Goal: Book appointment/travel/reservation

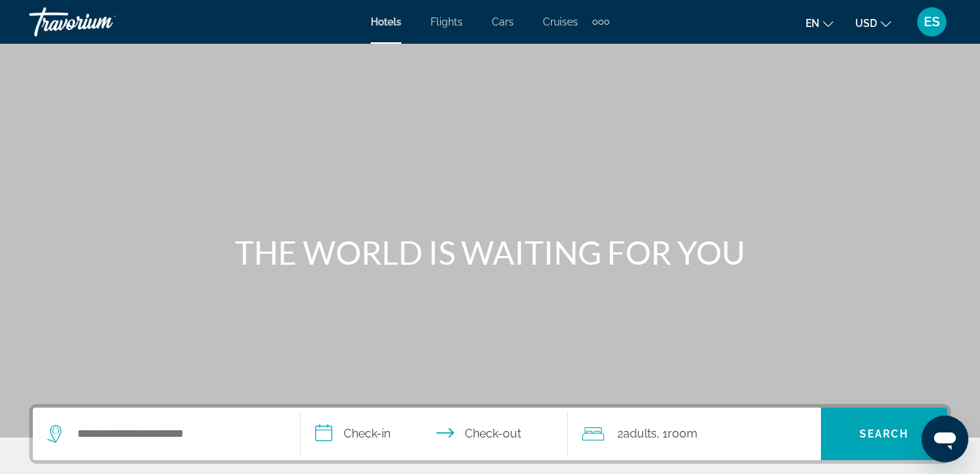
click at [363, 101] on div "Main content" at bounding box center [490, 219] width 980 height 438
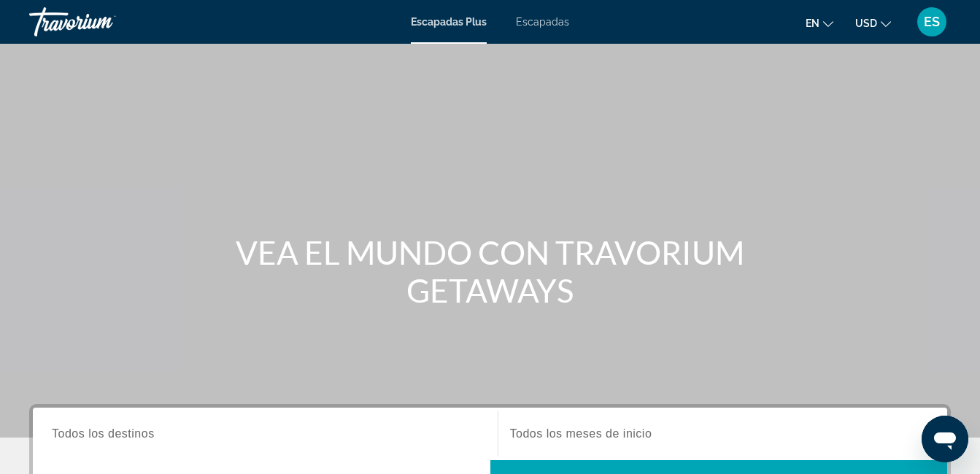
click at [547, 23] on span "Escapadas" at bounding box center [542, 22] width 53 height 12
click at [446, 18] on span "Escapadas Plus" at bounding box center [449, 22] width 77 height 12
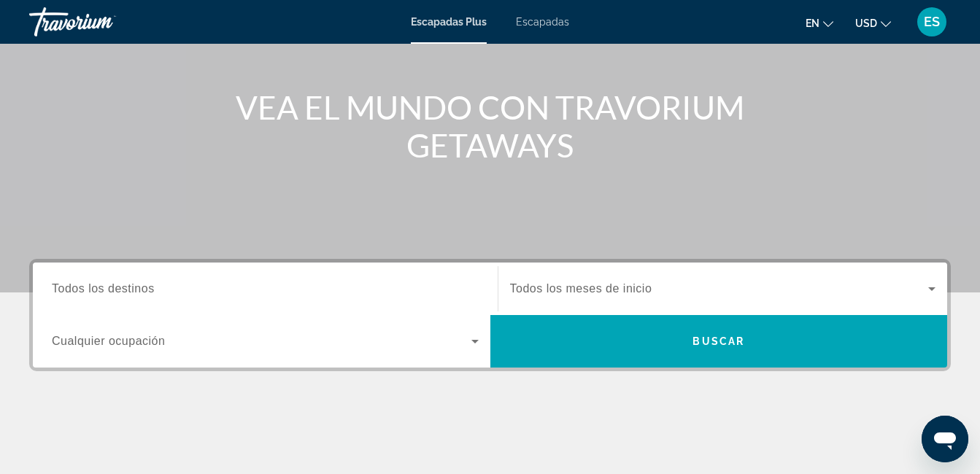
scroll to position [146, 0]
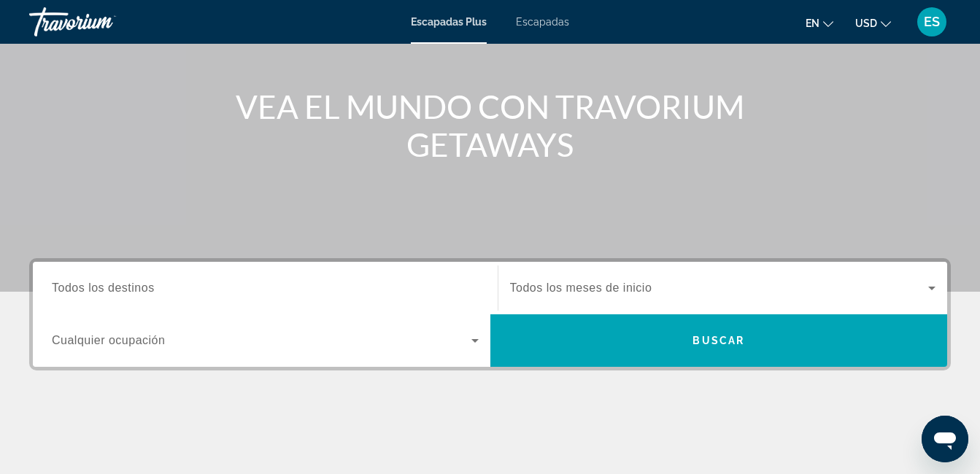
click at [471, 341] on icon "Widget de búsqueda" at bounding box center [475, 341] width 18 height 18
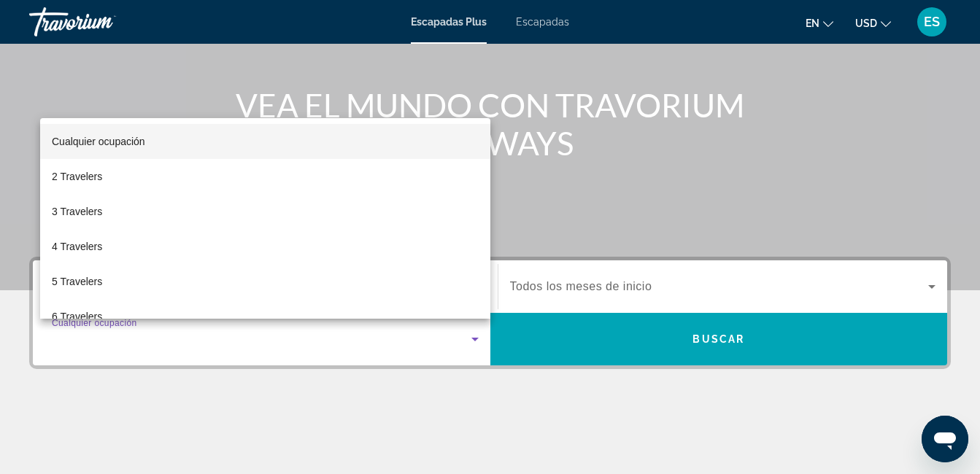
scroll to position [357, 0]
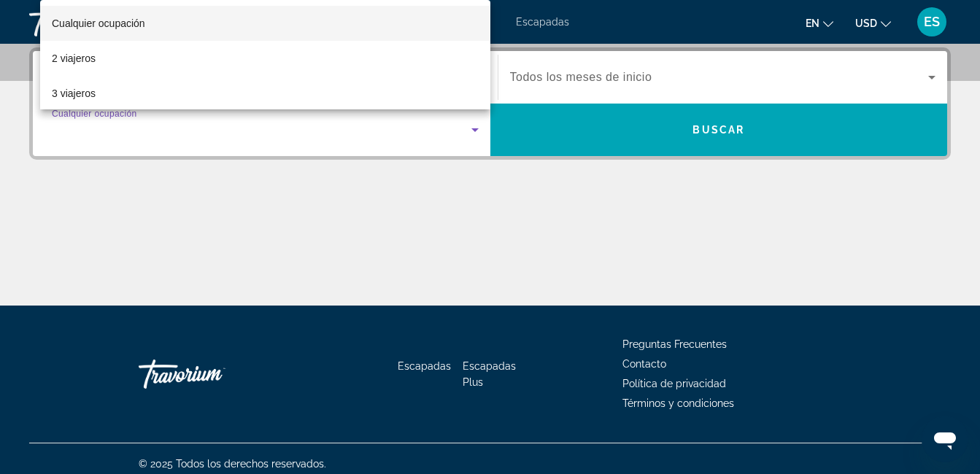
click at [495, 275] on div at bounding box center [490, 237] width 980 height 474
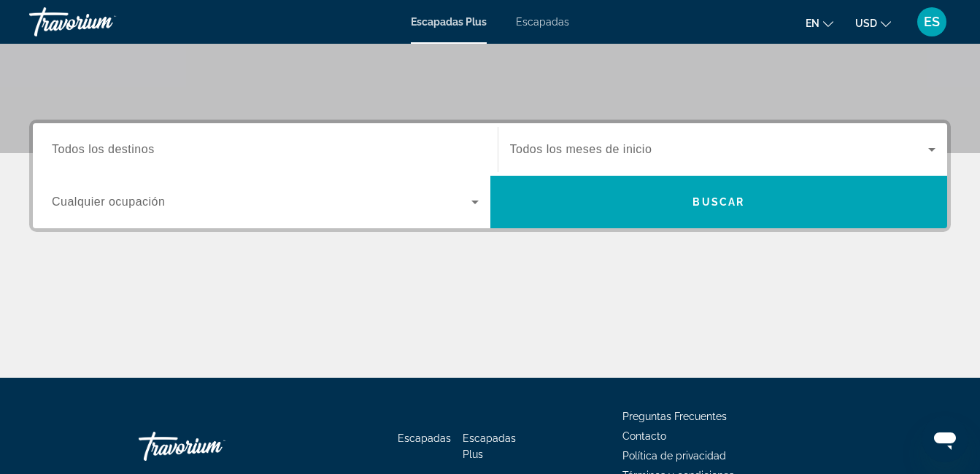
scroll to position [284, 0]
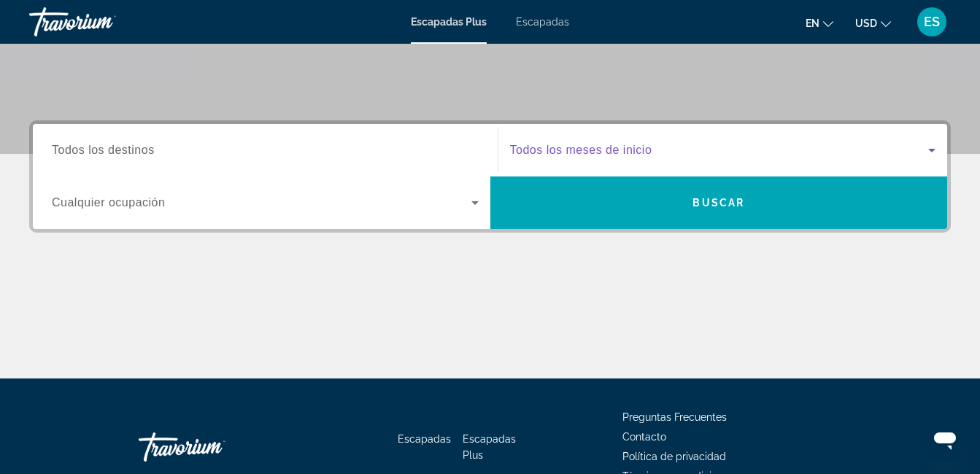
click at [929, 146] on icon "Widget de búsqueda" at bounding box center [932, 151] width 18 height 18
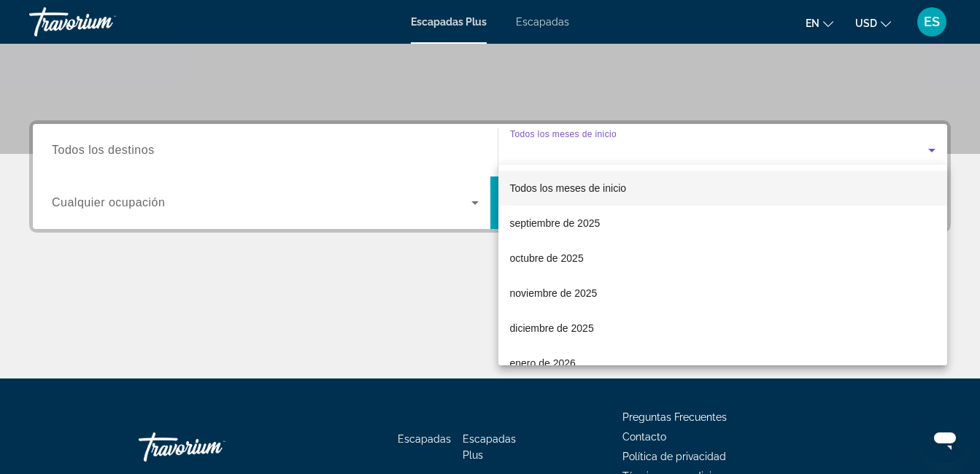
scroll to position [357, 0]
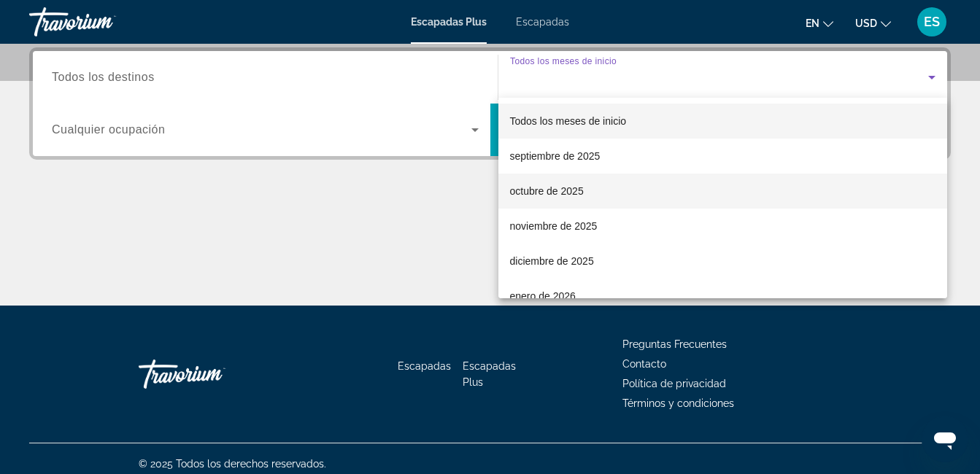
click at [560, 193] on font "octubre de 2025" at bounding box center [547, 191] width 74 height 12
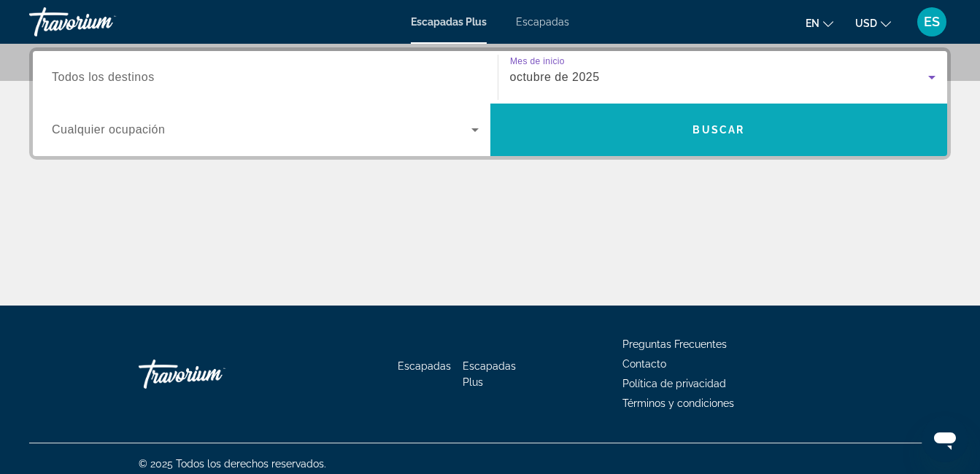
click at [690, 123] on span "Widget de búsqueda" at bounding box center [718, 129] width 457 height 35
